Goal: Information Seeking & Learning: Learn about a topic

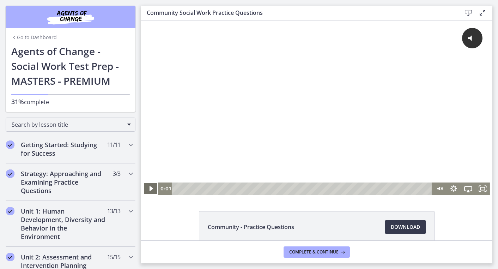
scroll to position [333, 0]
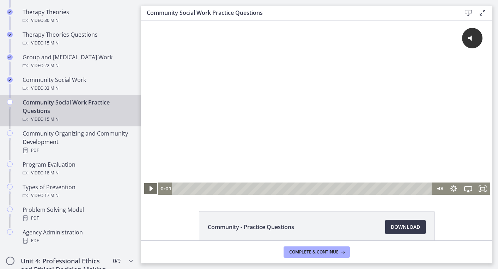
click at [151, 186] on icon "Play Video" at bounding box center [151, 188] width 14 height 12
click at [151, 186] on icon "Pause" at bounding box center [150, 188] width 17 height 15
click at [151, 186] on icon "Play Video" at bounding box center [151, 188] width 17 height 15
click at [469, 35] on icon "@keyframes VOLUME_SMALL_WAVE_FLASH { 0% { opacity: 0; } 33% { opacity: 1; } 66%…" at bounding box center [471, 38] width 19 height 19
click at [482, 187] on rect "Fullscreen" at bounding box center [482, 189] width 5 height 4
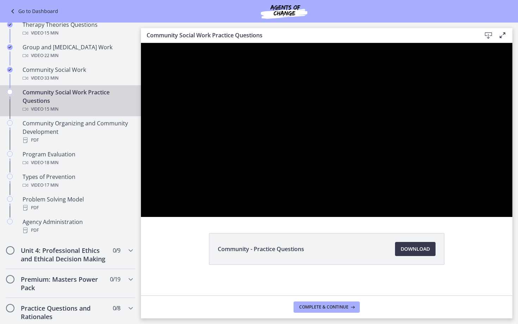
click at [497, 217] on div at bounding box center [326, 130] width 371 height 174
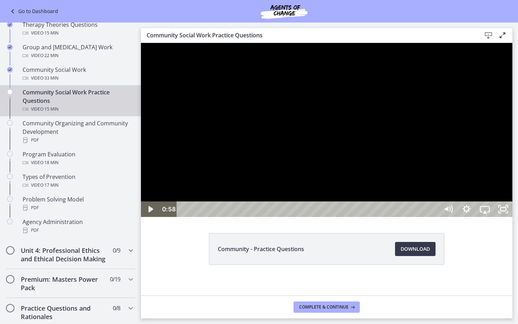
click at [497, 217] on div at bounding box center [326, 130] width 371 height 174
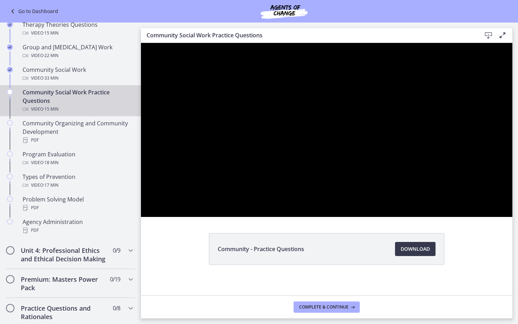
click at [497, 217] on div at bounding box center [326, 130] width 371 height 174
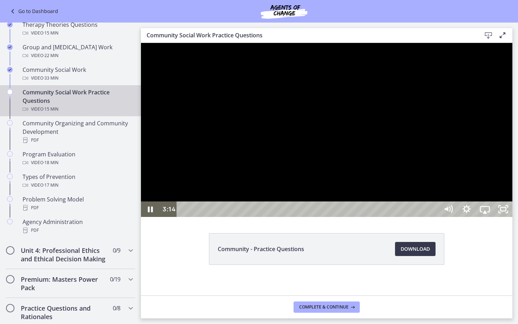
click at [497, 217] on div at bounding box center [326, 130] width 371 height 174
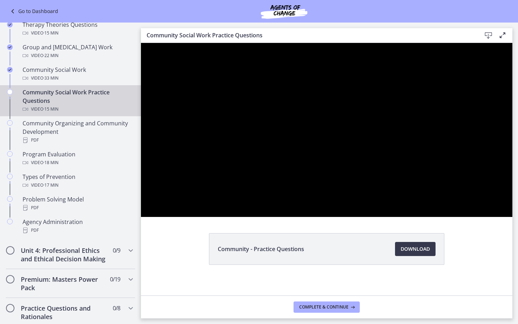
click at [497, 217] on div at bounding box center [326, 130] width 371 height 174
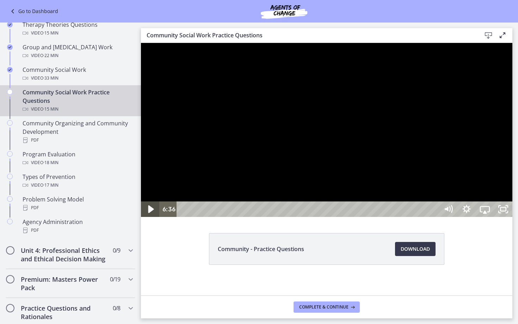
click at [150, 213] on icon "Play Video" at bounding box center [151, 209] width 6 height 8
click at [150, 217] on icon "Pause" at bounding box center [150, 210] width 18 height 16
click at [150, 213] on icon "Play Video" at bounding box center [151, 209] width 6 height 8
click at [150, 217] on icon "Pause" at bounding box center [150, 210] width 18 height 16
click at [150, 213] on icon "Play Video" at bounding box center [151, 209] width 6 height 8
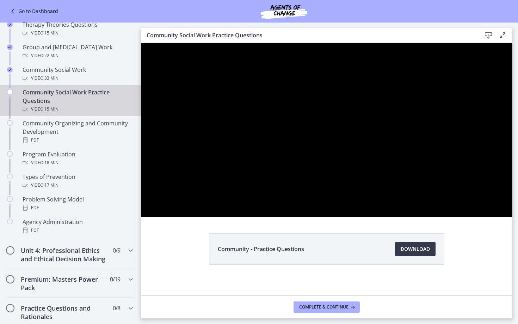
click at [222, 217] on div at bounding box center [326, 130] width 371 height 174
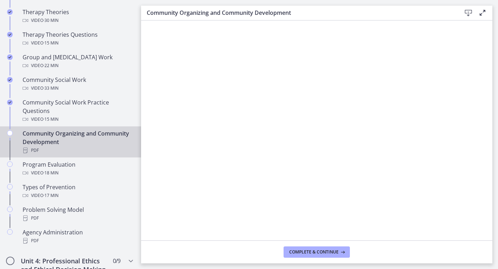
drag, startPoint x: 65, startPoint y: 141, endPoint x: 49, endPoint y: 132, distance: 17.8
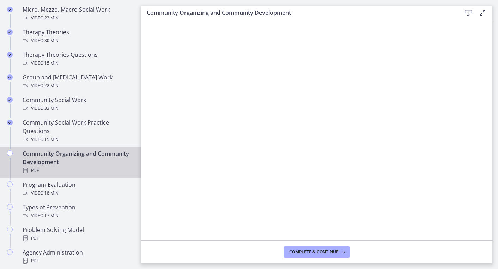
scroll to position [319, 0]
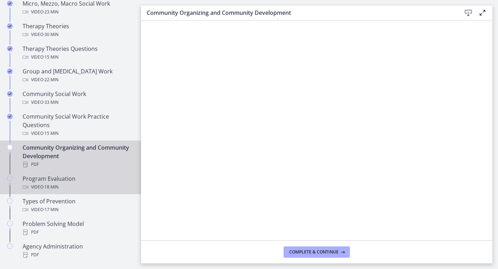
click at [48, 181] on div "Program Evaluation Video · 18 min" at bounding box center [78, 182] width 110 height 17
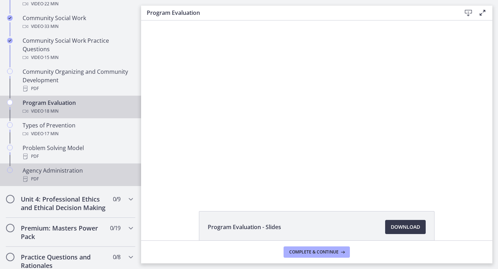
scroll to position [397, 0]
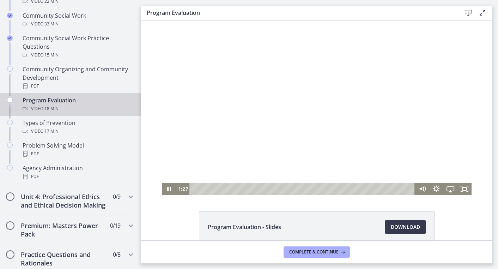
drag, startPoint x: 315, startPoint y: 190, endPoint x: 211, endPoint y: 195, distance: 103.4
click at [211, 195] on html "Click for sound @keyframes VOLUME_SMALL_WAVE_FLASH { 0% { opacity: 0; } 33% { o…" at bounding box center [316, 107] width 351 height 174
drag, startPoint x: 212, startPoint y: 189, endPoint x: 194, endPoint y: 201, distance: 22.2
click at [194, 195] on html "Click for sound @keyframes VOLUME_SMALL_WAVE_FLASH { 0% { opacity: 0; } 33% { o…" at bounding box center [316, 107] width 351 height 174
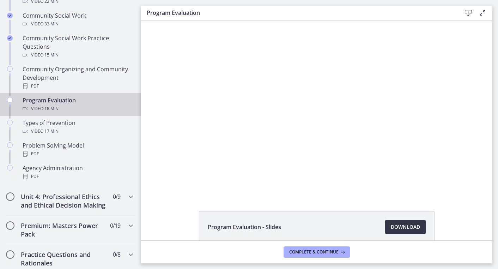
click at [400, 227] on span "Download Opens in a new window" at bounding box center [404, 226] width 29 height 8
